Goal: Task Accomplishment & Management: Manage account settings

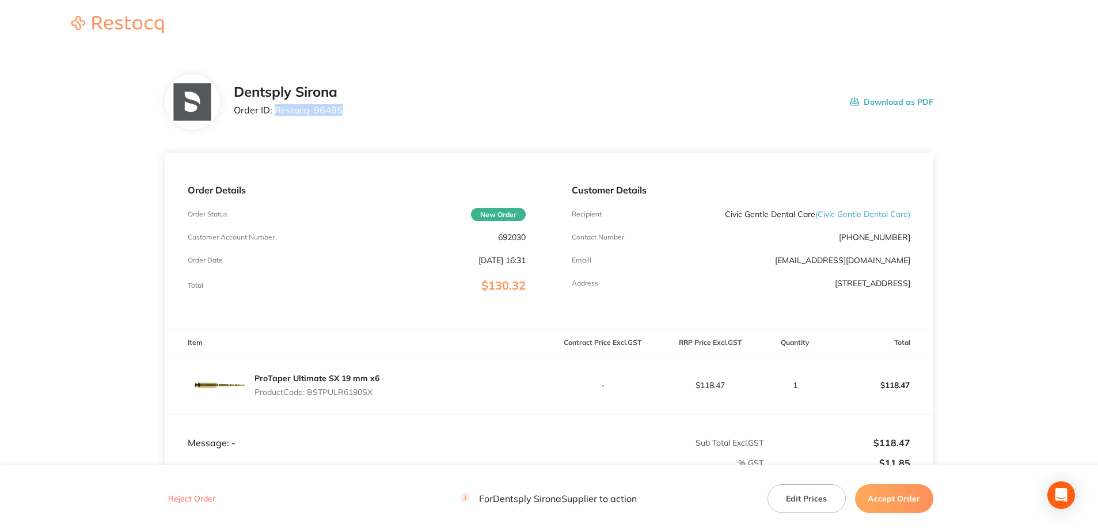
drag, startPoint x: 360, startPoint y: 108, endPoint x: 275, endPoint y: 109, distance: 84.6
click at [275, 109] on div "Dentsply Sirona Order ID: Restocq- 96495 Download as PDF" at bounding box center [583, 102] width 699 height 36
copy p "Restocq- 96495"
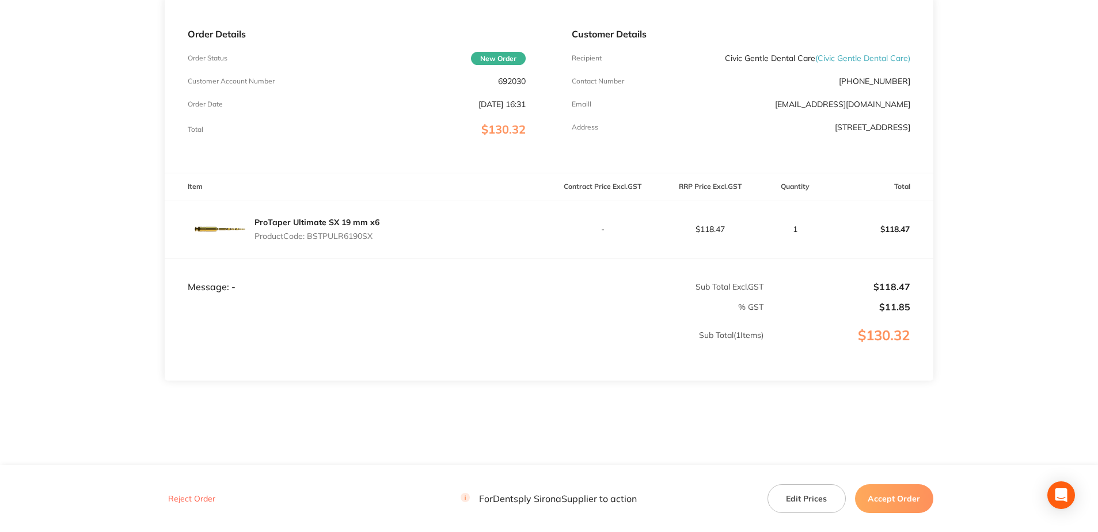
scroll to position [163, 0]
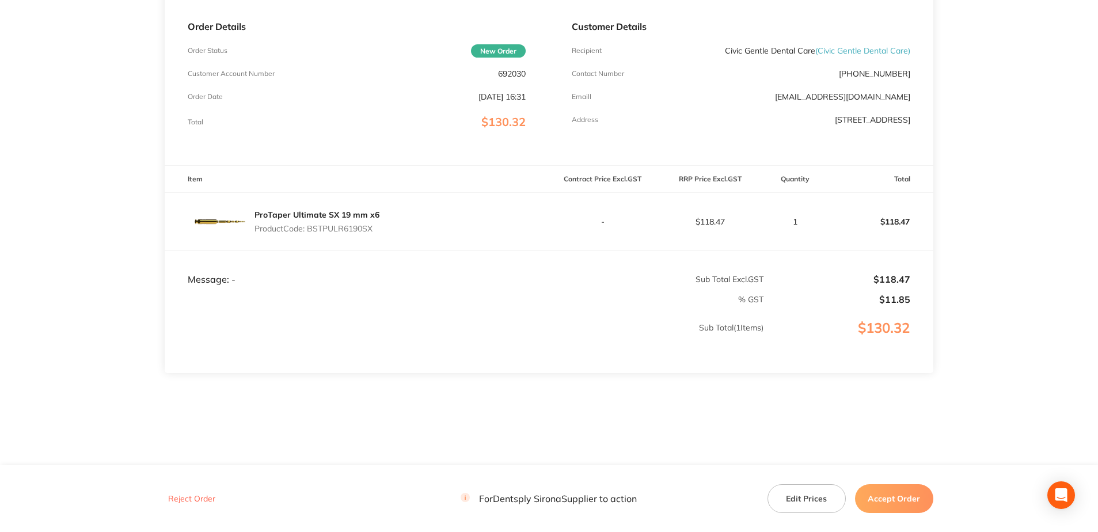
drag, startPoint x: 351, startPoint y: 231, endPoint x: 309, endPoint y: 231, distance: 41.4
click at [309, 231] on p "Product Code: BSTPULR6190SX" at bounding box center [316, 228] width 125 height 9
copy p "BSTPULR6190SX"
click at [893, 489] on button "Accept Order" at bounding box center [894, 498] width 78 height 29
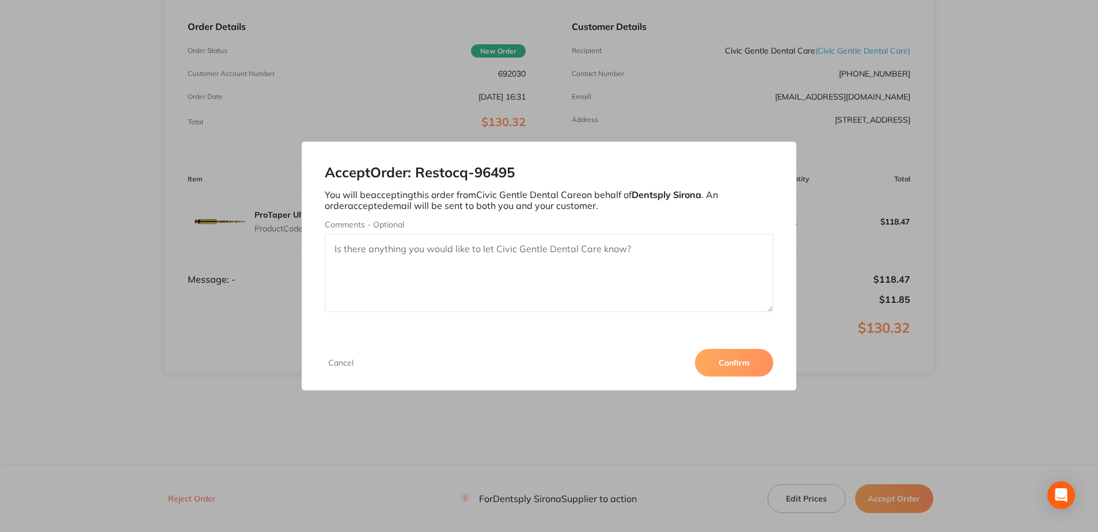
click at [740, 358] on button "Confirm" at bounding box center [734, 363] width 78 height 28
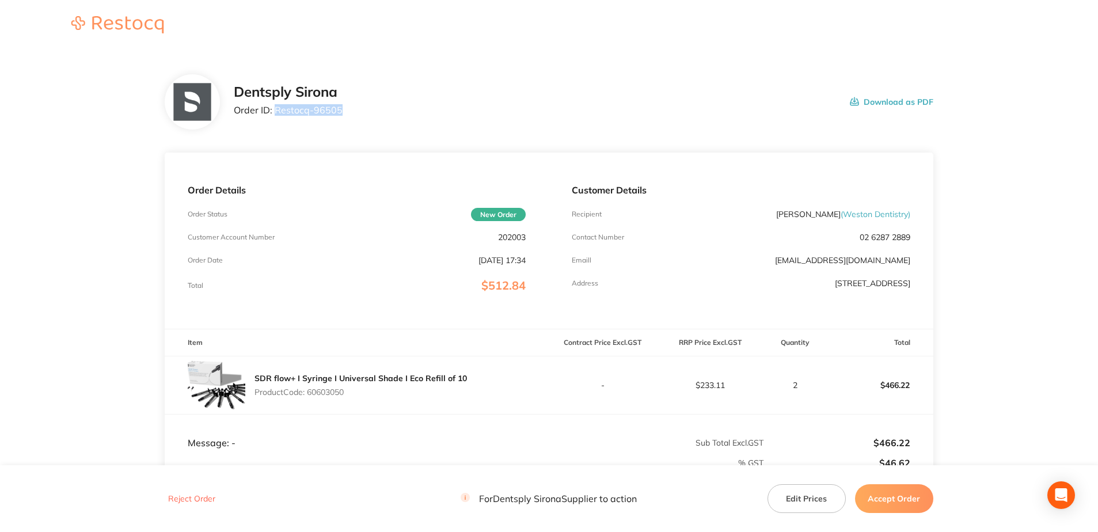
drag, startPoint x: 351, startPoint y: 111, endPoint x: 275, endPoint y: 111, distance: 76.0
click at [275, 111] on div "Dentsply Sirona Order ID: Restocq- 96505 Download as PDF" at bounding box center [583, 102] width 699 height 36
copy p "Restocq- 96505"
drag, startPoint x: 348, startPoint y: 395, endPoint x: 310, endPoint y: 395, distance: 38.0
click at [310, 395] on p "Product Code: 60603050" at bounding box center [360, 391] width 212 height 9
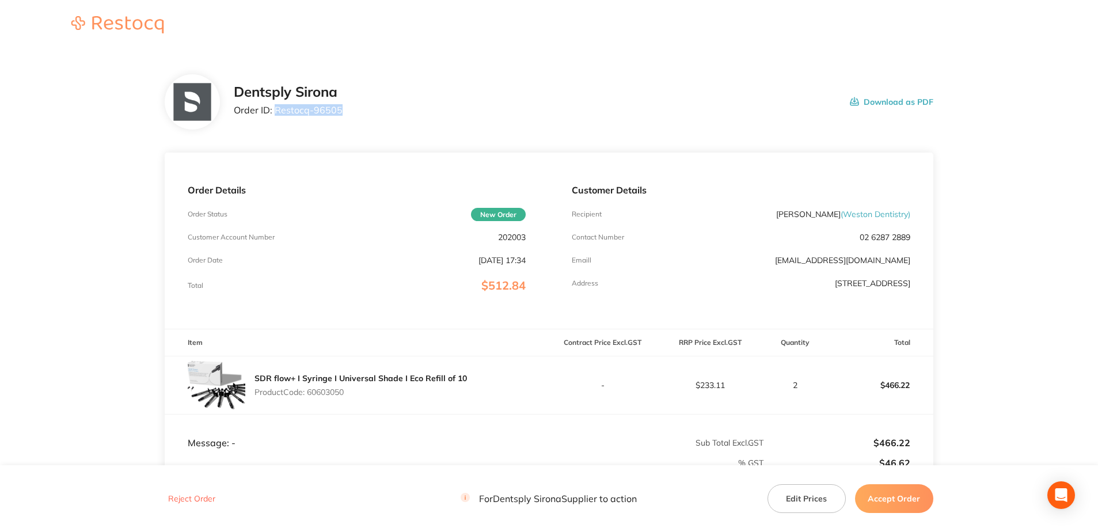
copy p "60603050"
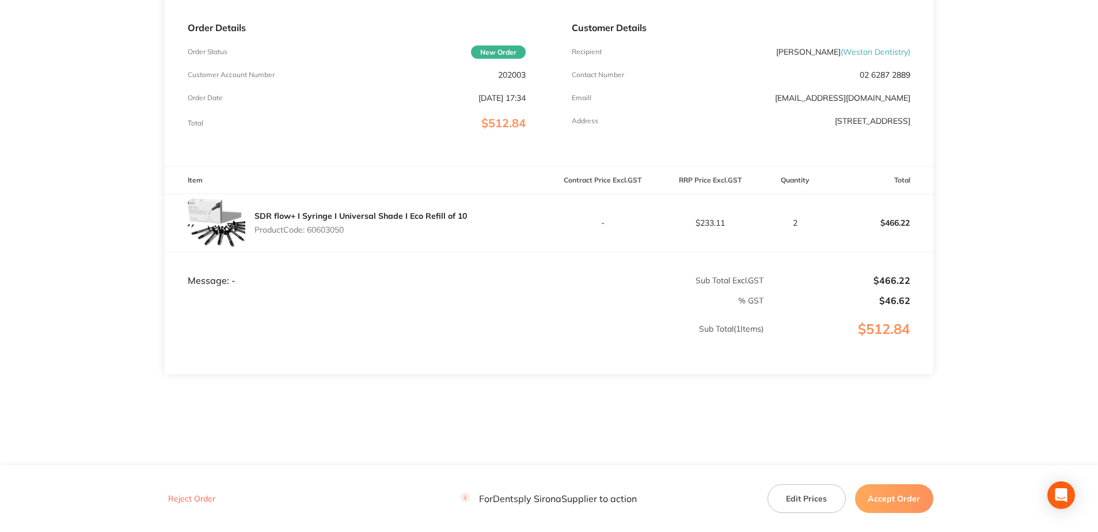
scroll to position [163, 0]
click at [912, 507] on button "Accept Order" at bounding box center [894, 498] width 78 height 29
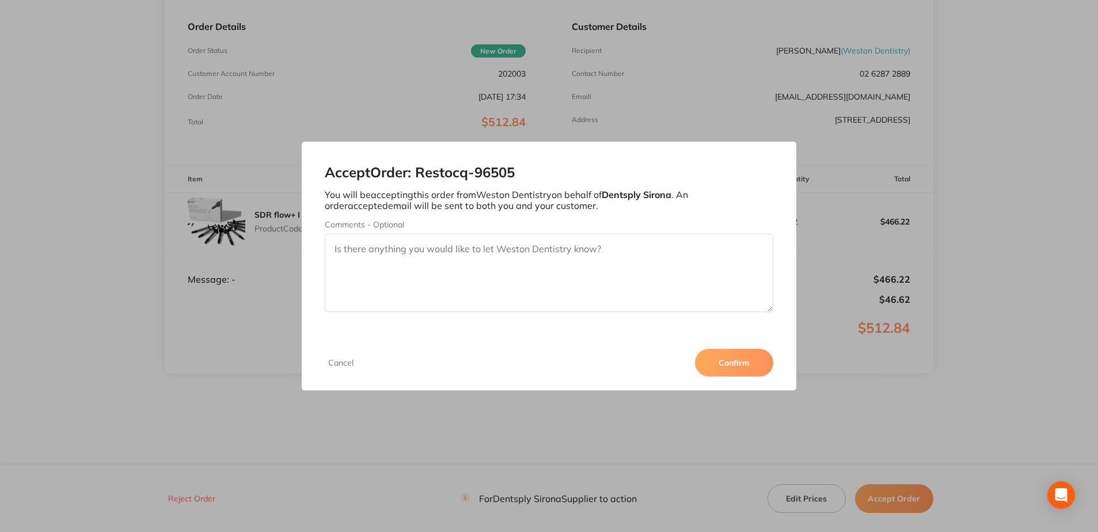
click at [740, 349] on button "Confirm" at bounding box center [734, 363] width 78 height 28
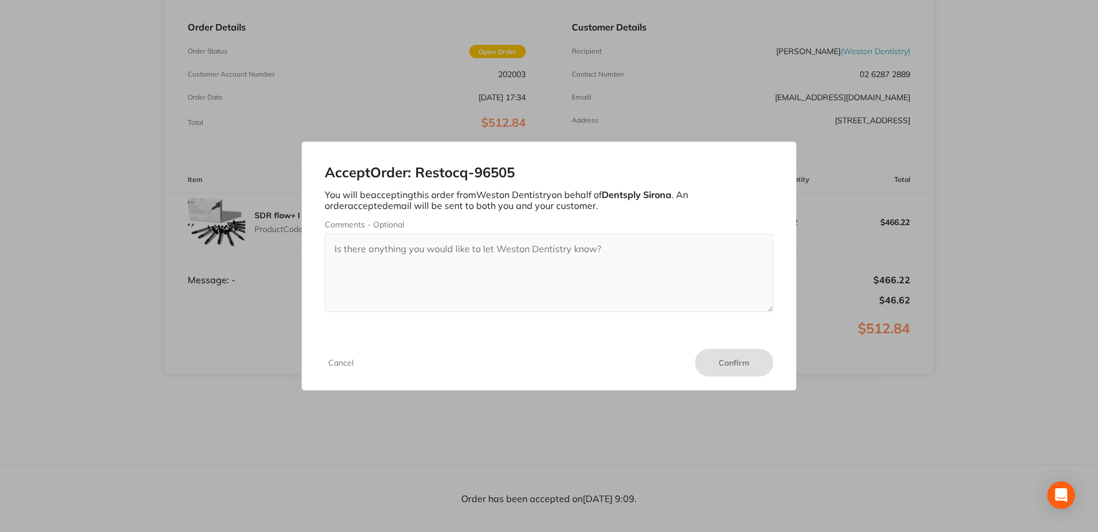
scroll to position [163, 0]
